Goal: Navigation & Orientation: Find specific page/section

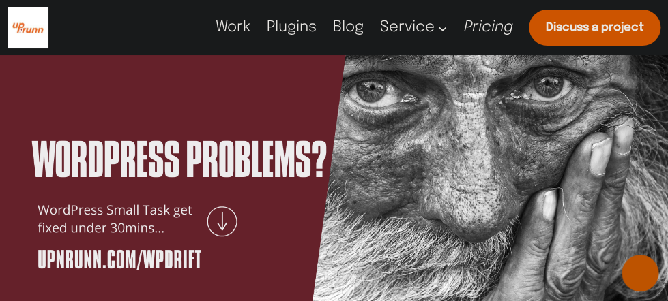
click at [237, 31] on span "Work" at bounding box center [233, 27] width 35 height 15
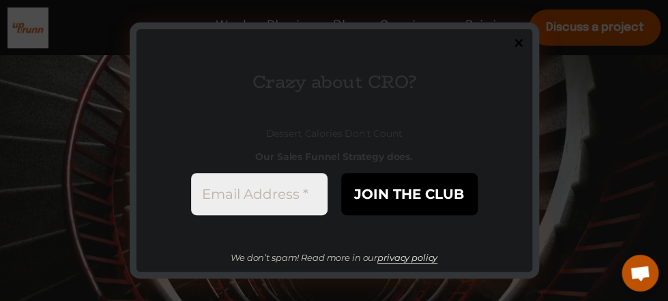
click at [405, 197] on input "JOIN THE CLUB" at bounding box center [409, 194] width 136 height 42
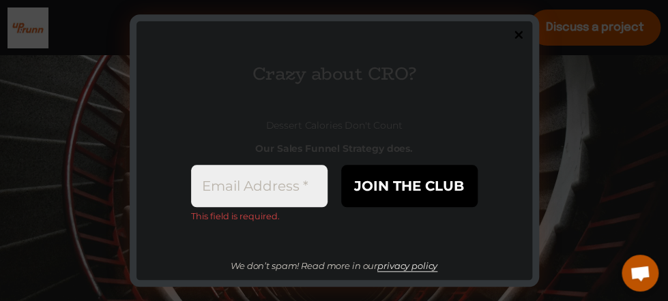
click at [562, 117] on div at bounding box center [334, 150] width 668 height 301
click at [563, 115] on div at bounding box center [334, 150] width 668 height 301
click at [277, 193] on input "Email Address *" at bounding box center [259, 187] width 136 height 42
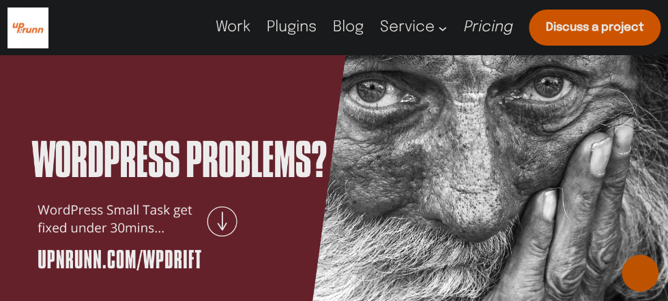
click at [280, 30] on span "Plugins" at bounding box center [292, 27] width 50 height 15
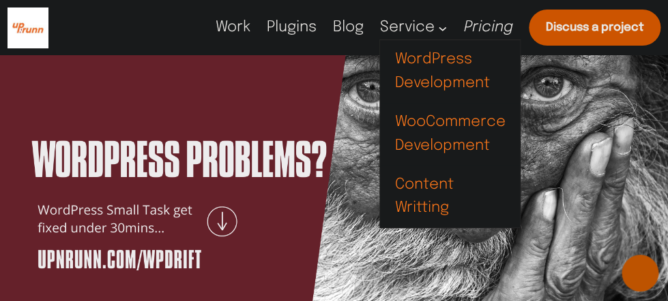
click at [453, 61] on span "WordPress Development" at bounding box center [450, 72] width 110 height 48
